Goal: Use online tool/utility: Utilize a website feature to perform a specific function

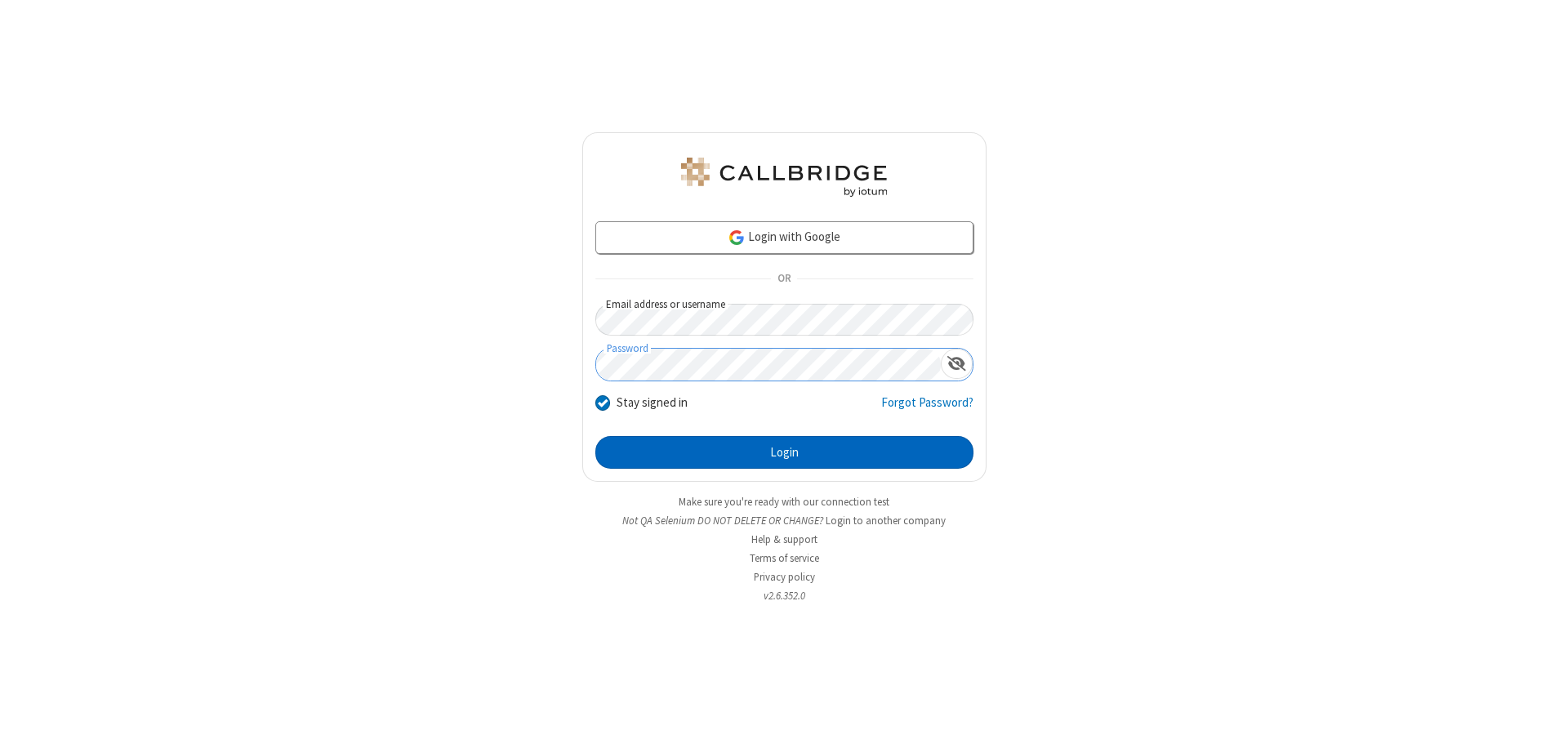
click at [784, 453] on button "Login" at bounding box center [784, 453] width 378 height 32
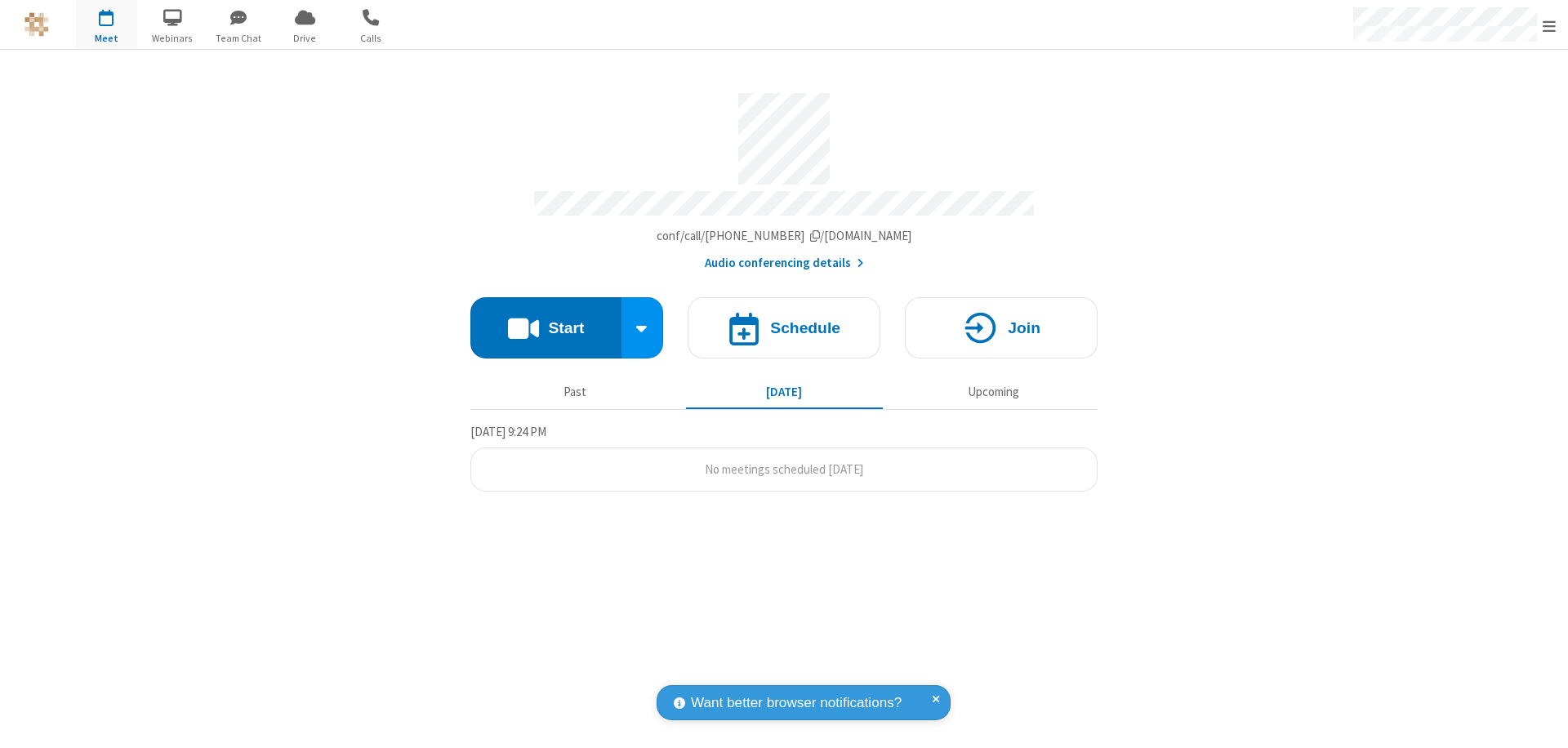
click at [545, 320] on button "Start" at bounding box center [546, 328] width 151 height 61
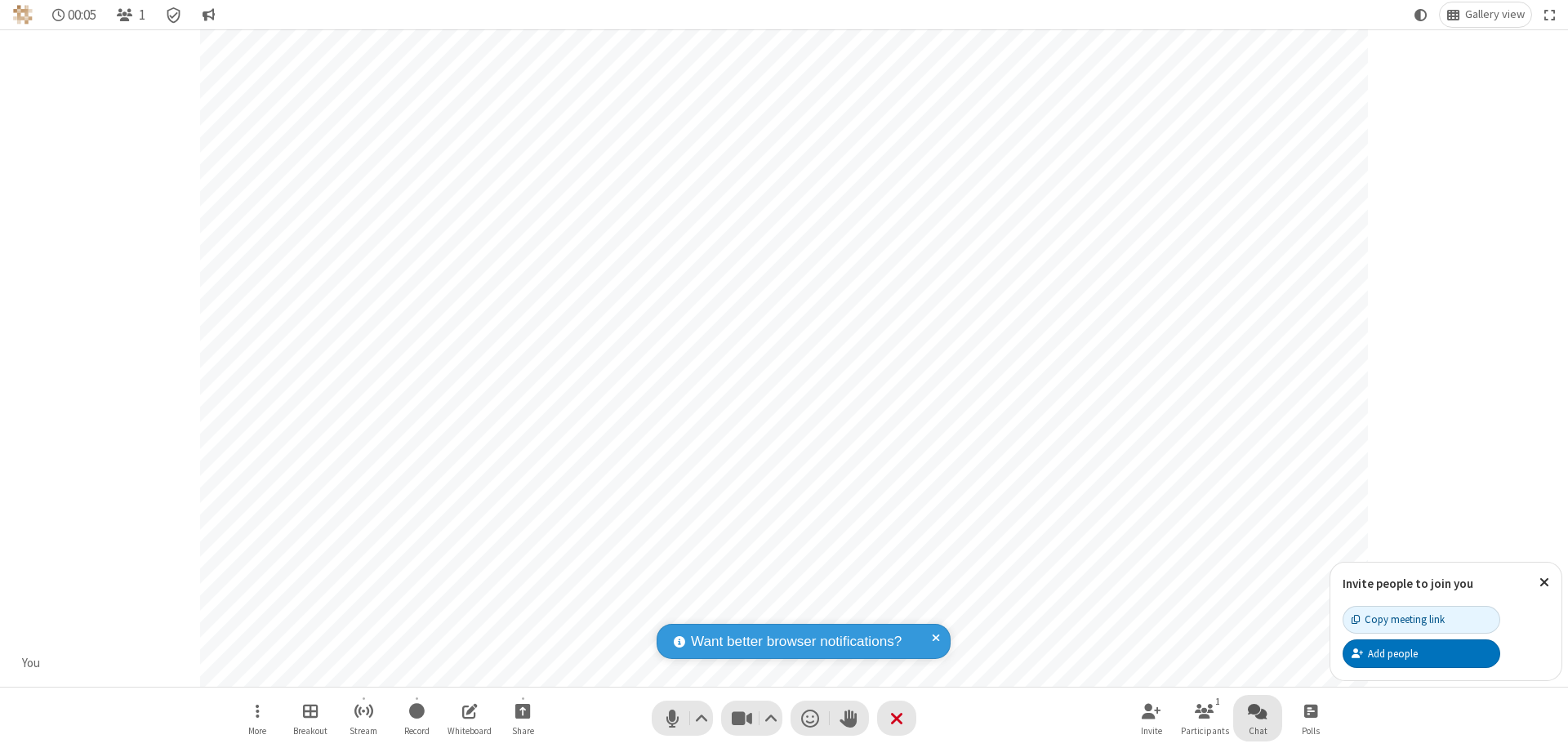
click at [1257, 711] on span "Open chat" at bounding box center [1257, 711] width 20 height 20
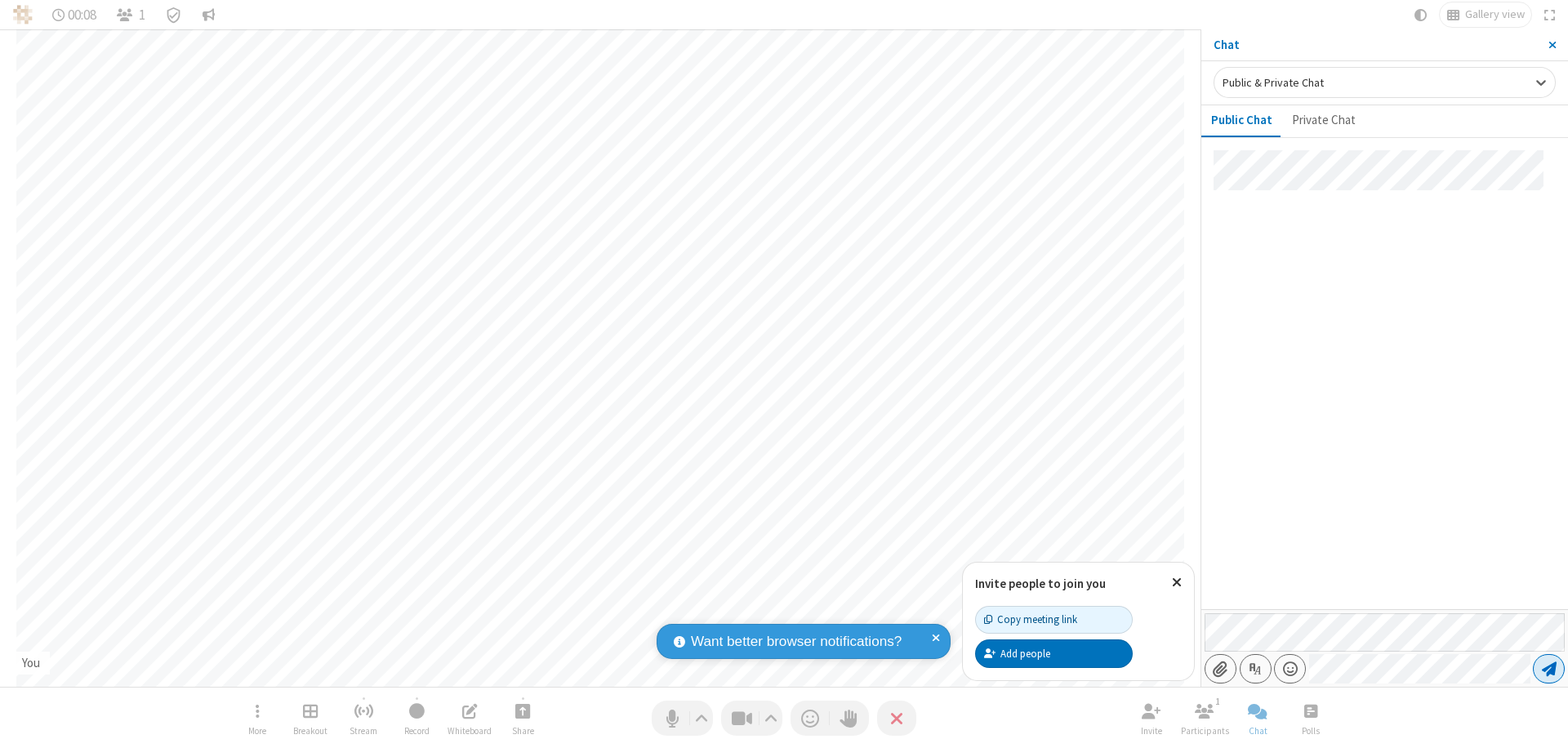
click at [1548, 669] on span "Send message" at bounding box center [1548, 669] width 14 height 16
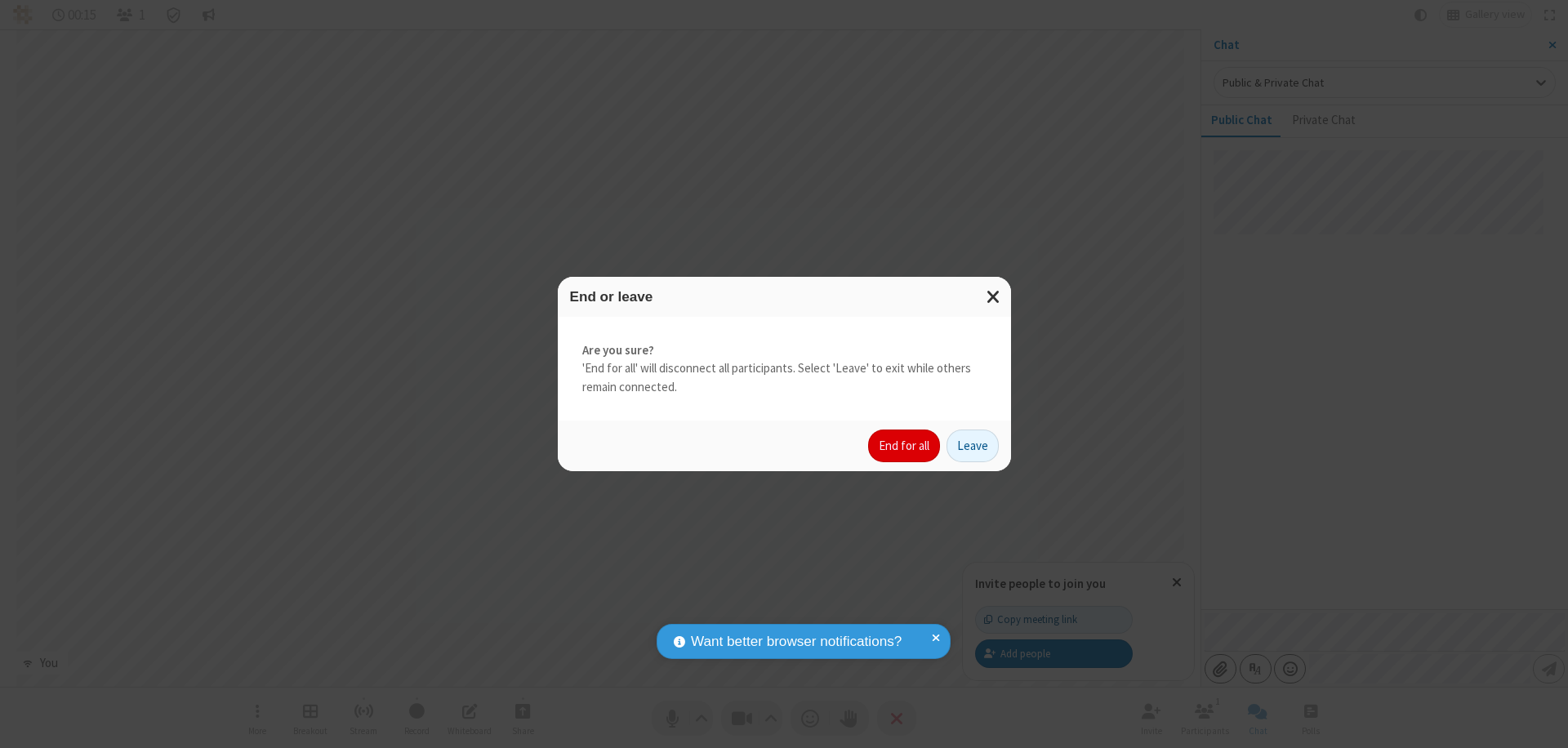
click at [904, 446] on button "End for all" at bounding box center [904, 446] width 71 height 32
